Goal: Find specific page/section: Find specific page/section

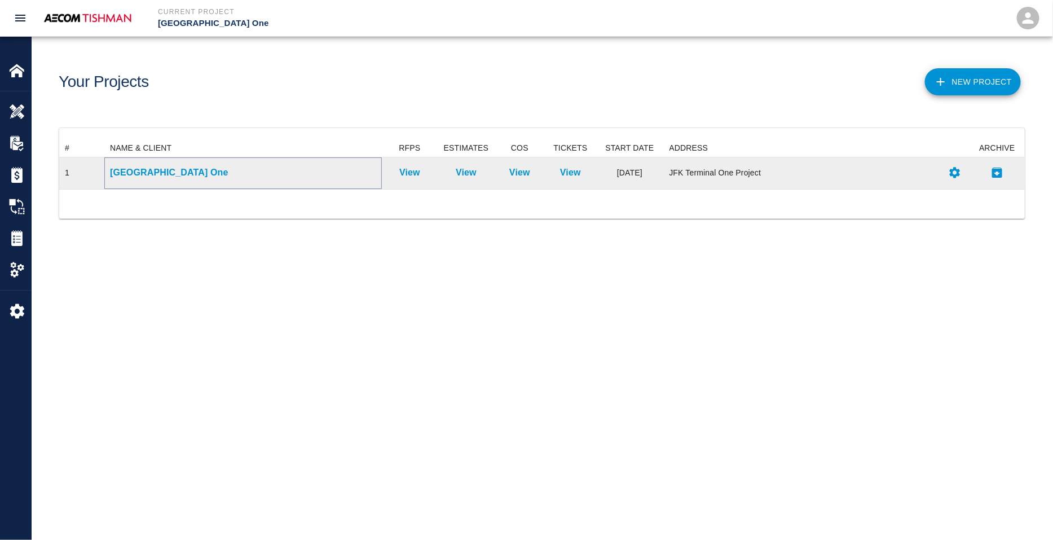
click at [179, 173] on p "[GEOGRAPHIC_DATA] One" at bounding box center [243, 173] width 266 height 14
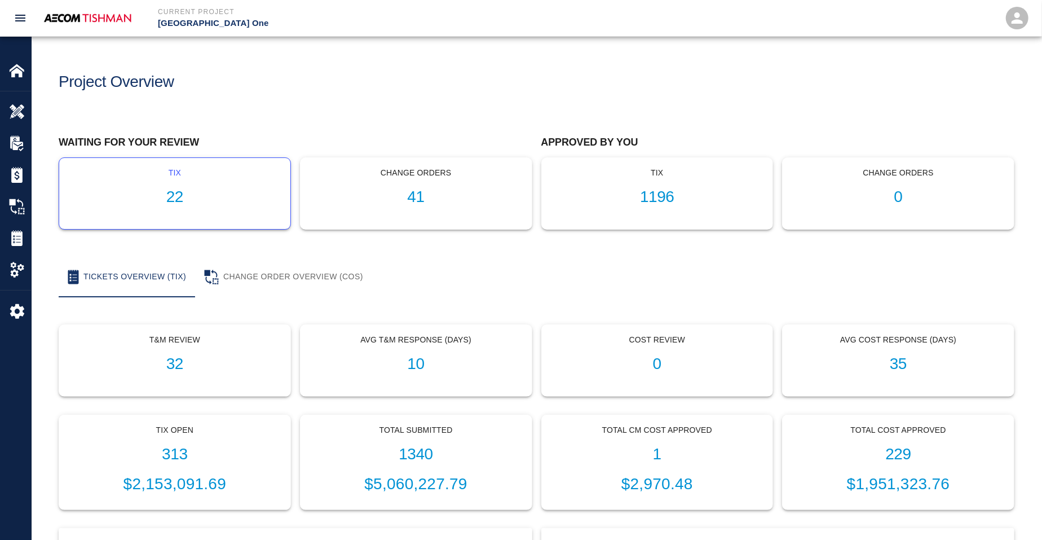
click at [189, 196] on h1 "22" at bounding box center [174, 197] width 213 height 19
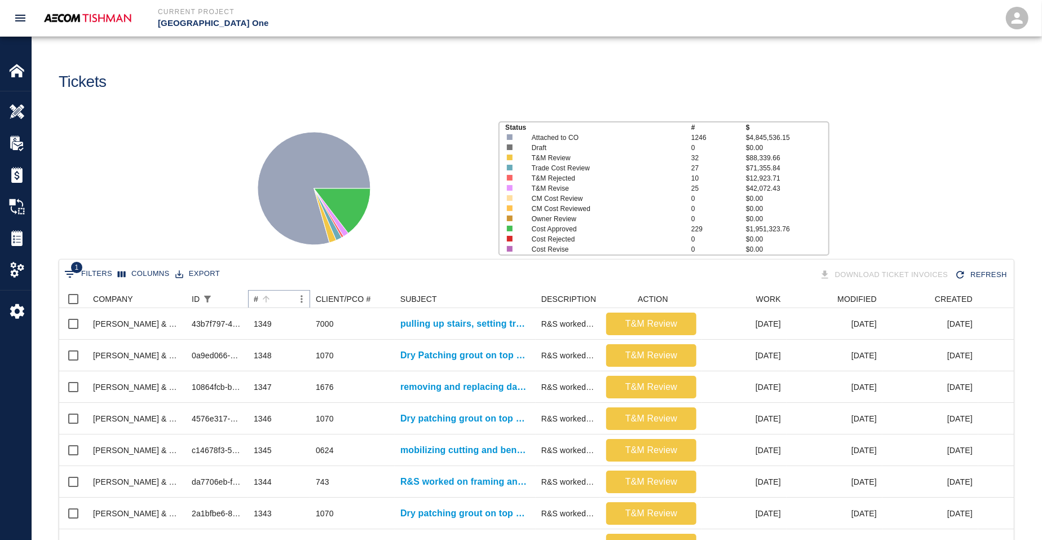
click at [265, 297] on icon "Sort" at bounding box center [266, 299] width 10 height 10
click at [370, 298] on icon "Sort" at bounding box center [370, 299] width 10 height 10
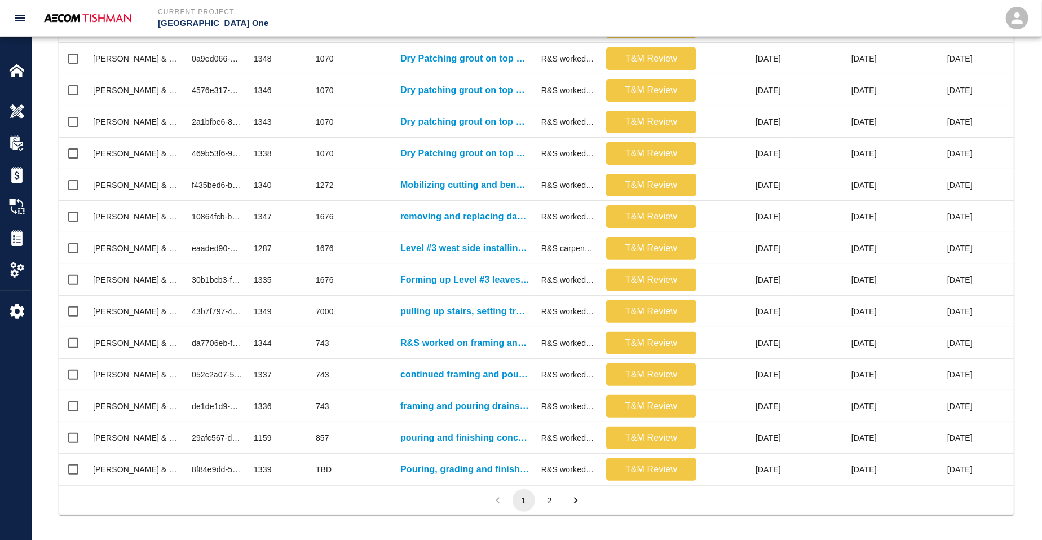
scroll to position [458, 0]
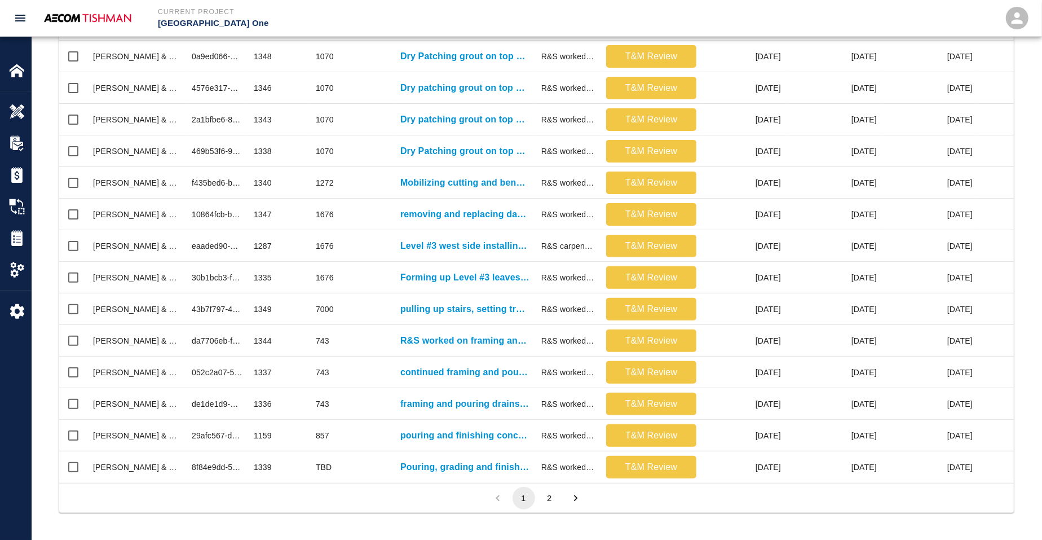
click at [551, 509] on button "2" at bounding box center [549, 498] width 23 height 23
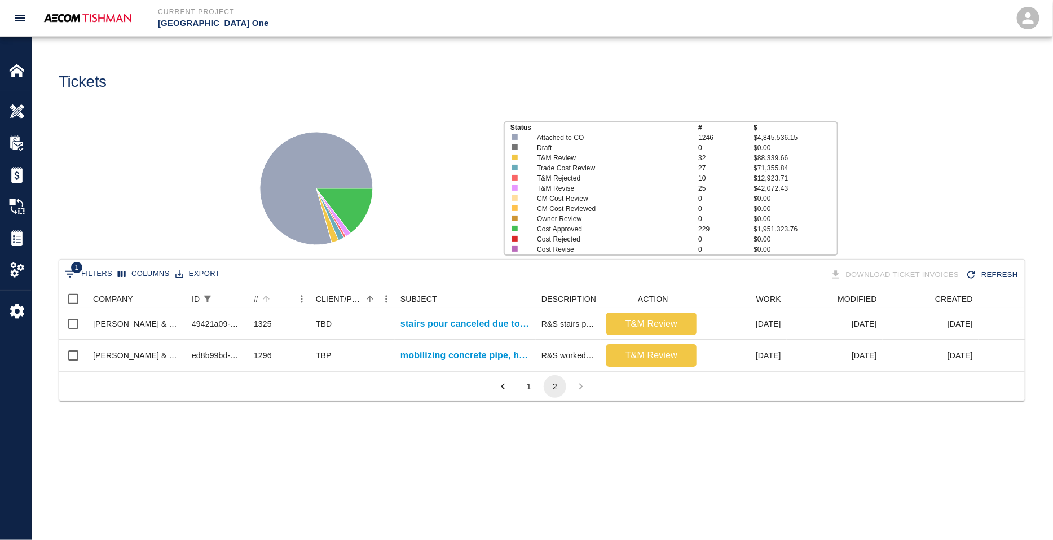
scroll to position [11, 11]
